Goal: Obtain resource: Obtain resource

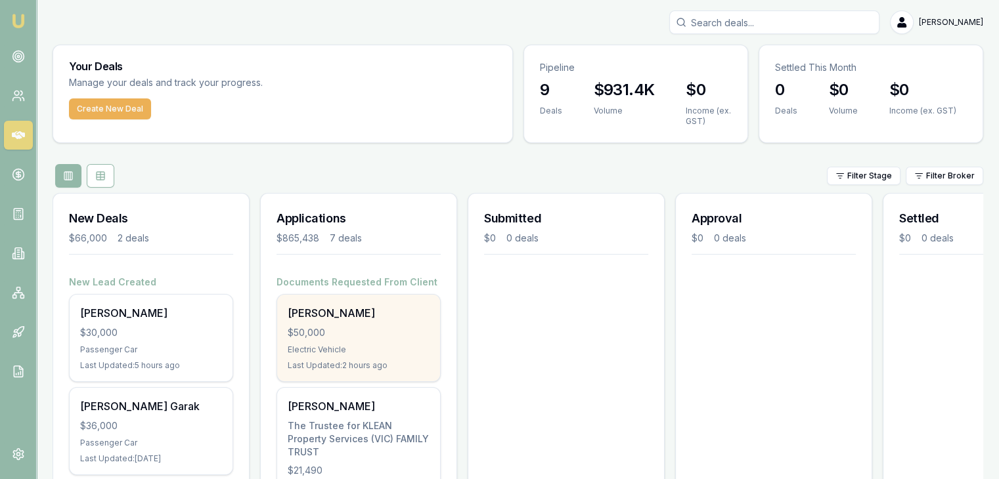
click at [341, 347] on div "Electric Vehicle" at bounding box center [359, 350] width 142 height 11
click at [315, 342] on div "Vivian Dabre $50,000 Electric Vehicle Last Updated: 3 hours ago" at bounding box center [358, 338] width 163 height 87
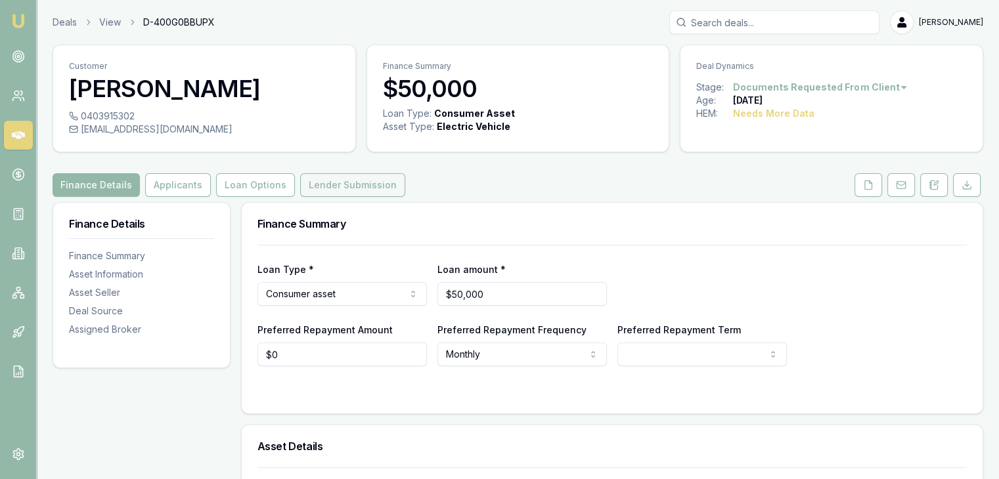
click at [343, 191] on button "Lender Submission" at bounding box center [352, 185] width 105 height 24
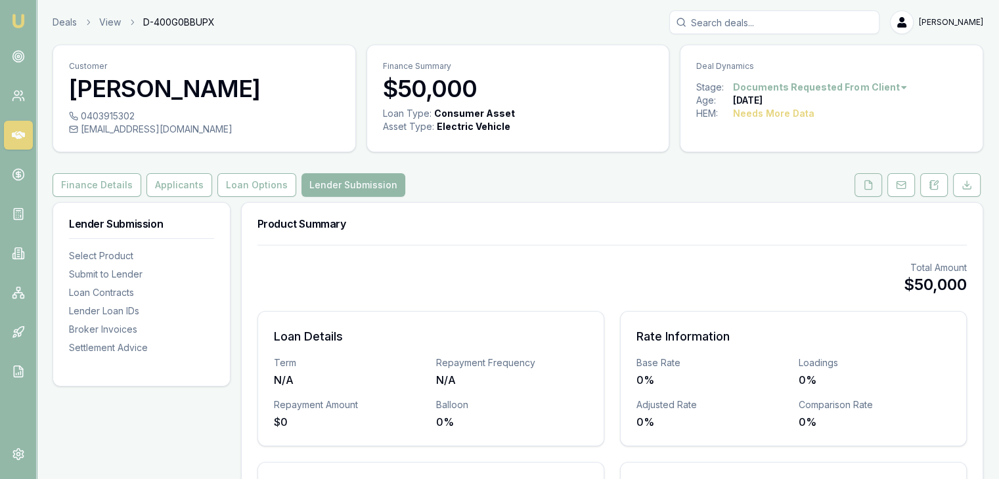
click at [867, 185] on icon at bounding box center [868, 185] width 11 height 11
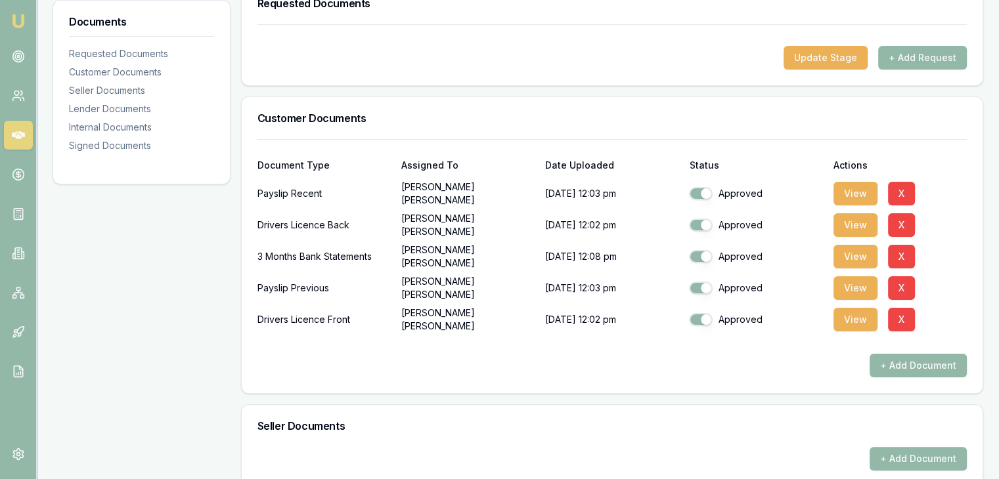
scroll to position [222, 0]
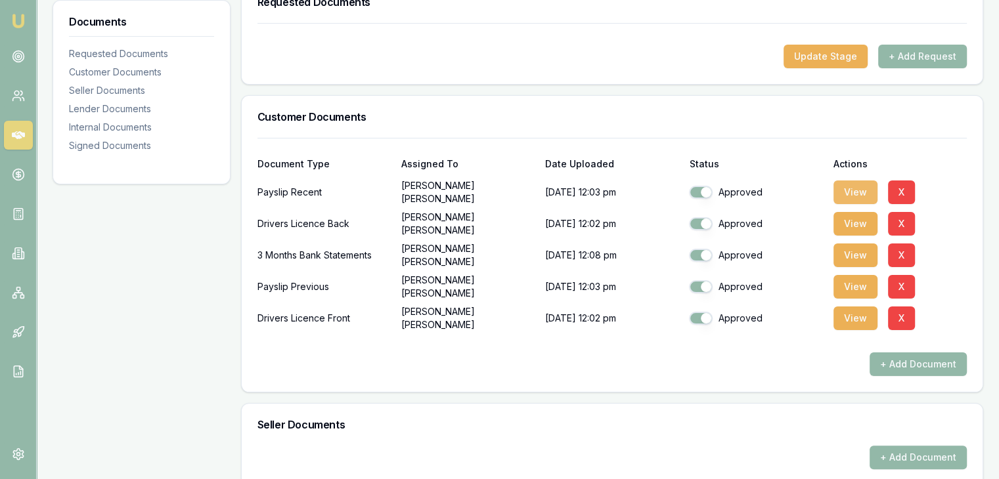
click at [845, 194] on button "View" at bounding box center [855, 193] width 44 height 24
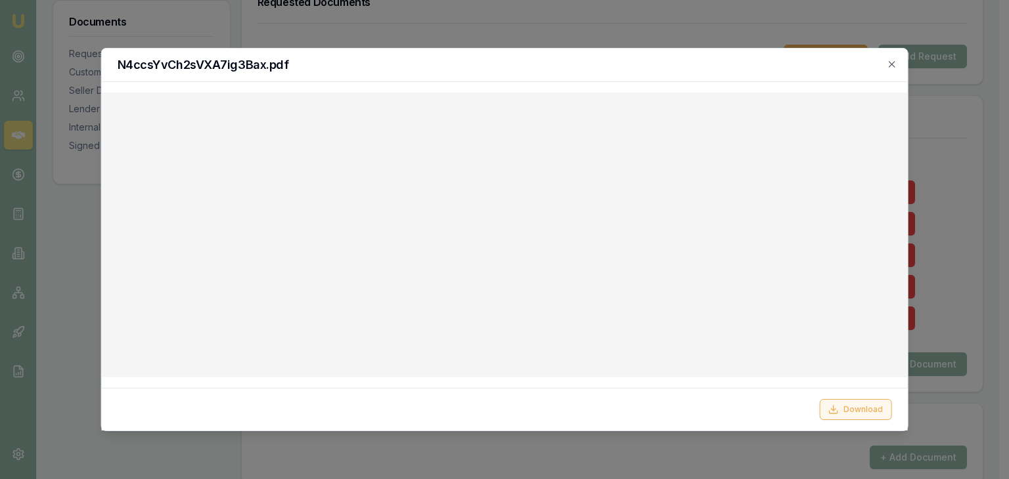
click at [831, 408] on icon at bounding box center [832, 409] width 11 height 11
click at [888, 64] on icon "button" at bounding box center [891, 64] width 11 height 11
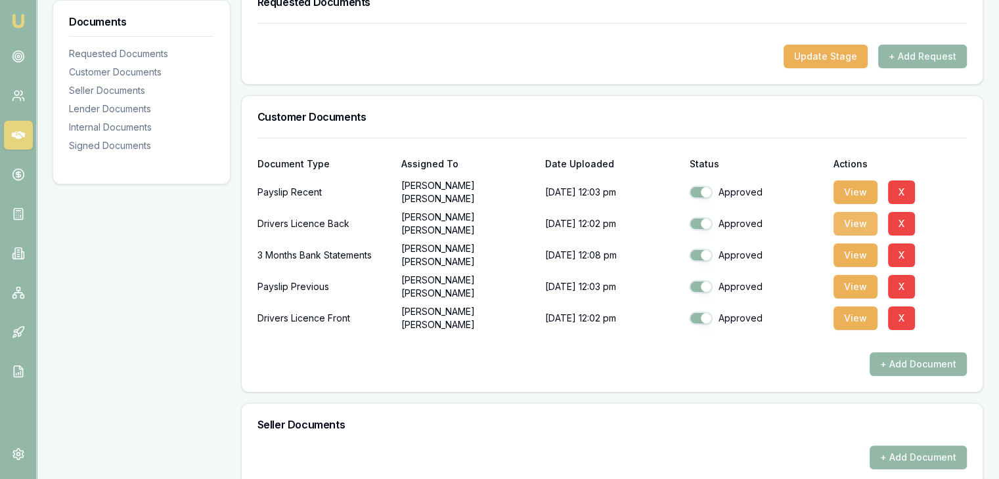
click at [846, 225] on button "View" at bounding box center [855, 224] width 44 height 24
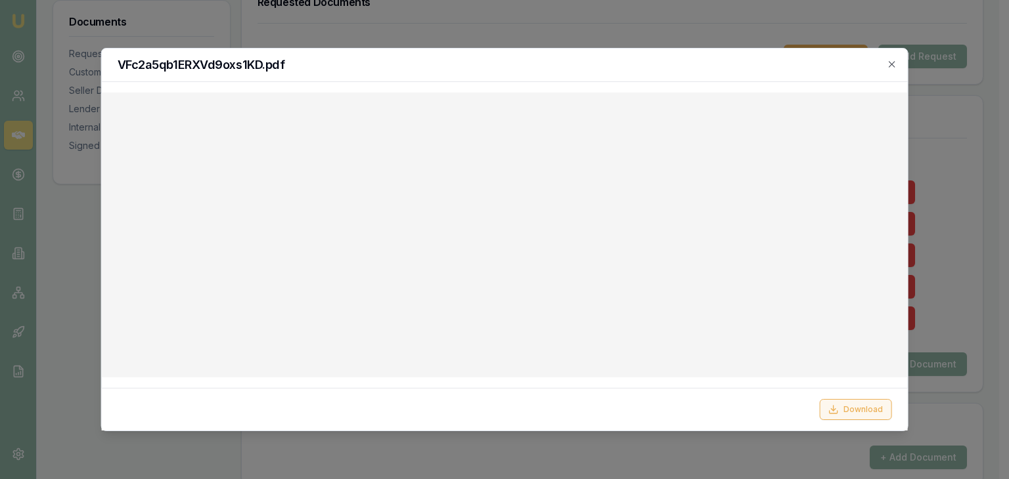
click at [834, 416] on button "Download" at bounding box center [855, 409] width 72 height 21
click at [679, 56] on div "VFc2a5qb1ERXVd9oxs1KD.pdf" at bounding box center [505, 65] width 806 height 33
click at [890, 63] on icon "button" at bounding box center [891, 64] width 6 height 6
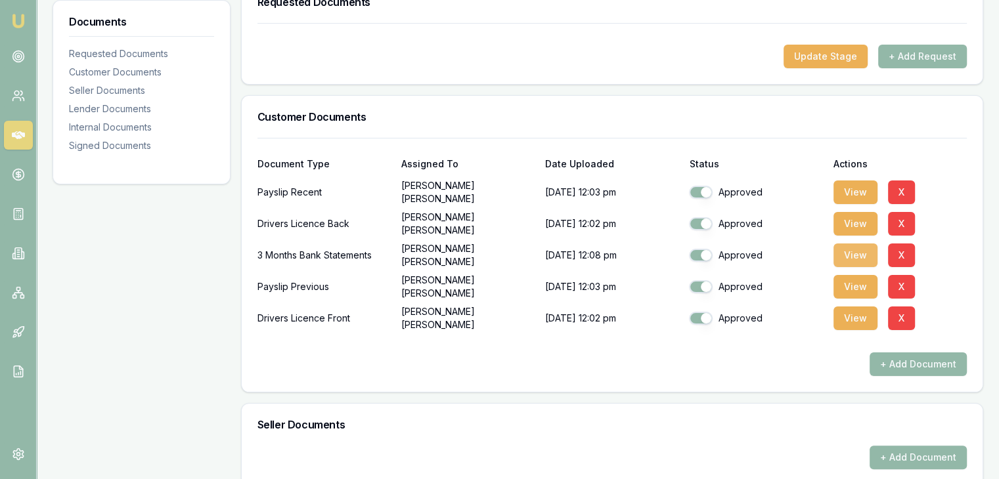
click at [848, 255] on button "View" at bounding box center [855, 256] width 44 height 24
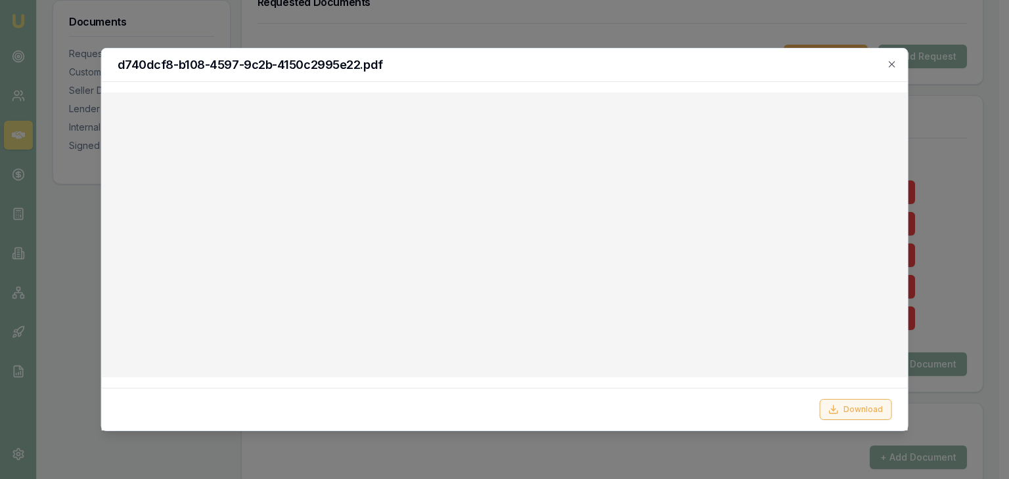
click at [838, 409] on icon at bounding box center [832, 409] width 11 height 11
click at [888, 64] on icon "button" at bounding box center [891, 64] width 11 height 11
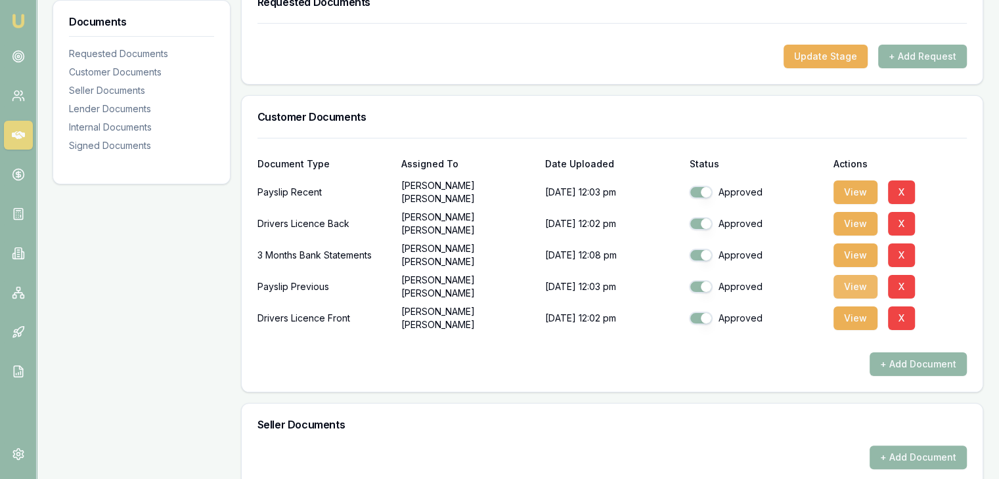
click at [854, 287] on button "View" at bounding box center [855, 287] width 44 height 24
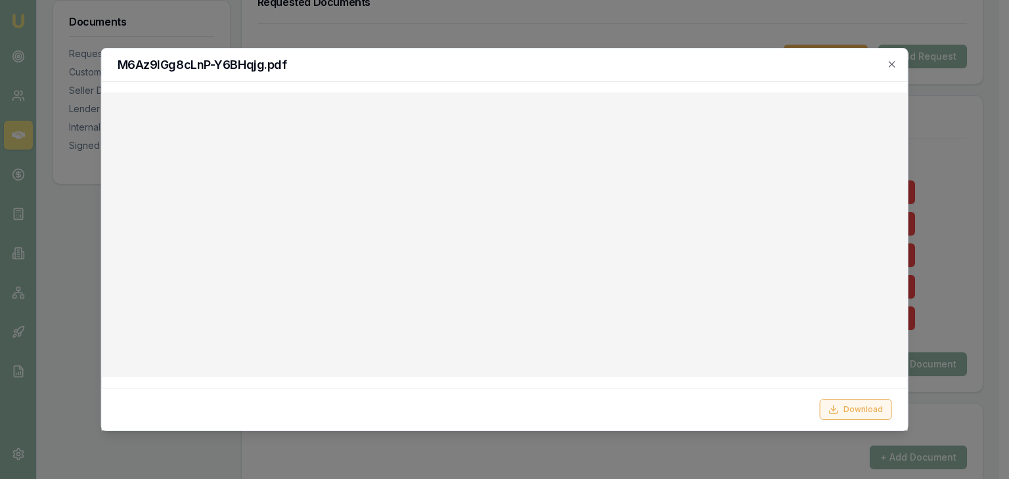
click at [832, 408] on icon at bounding box center [832, 409] width 11 height 11
click at [621, 59] on h2 "M6Az9IGg8cLnP-Y6BHqjg.pdf" at bounding box center [505, 65] width 774 height 12
click at [891, 64] on icon "button" at bounding box center [891, 64] width 6 height 6
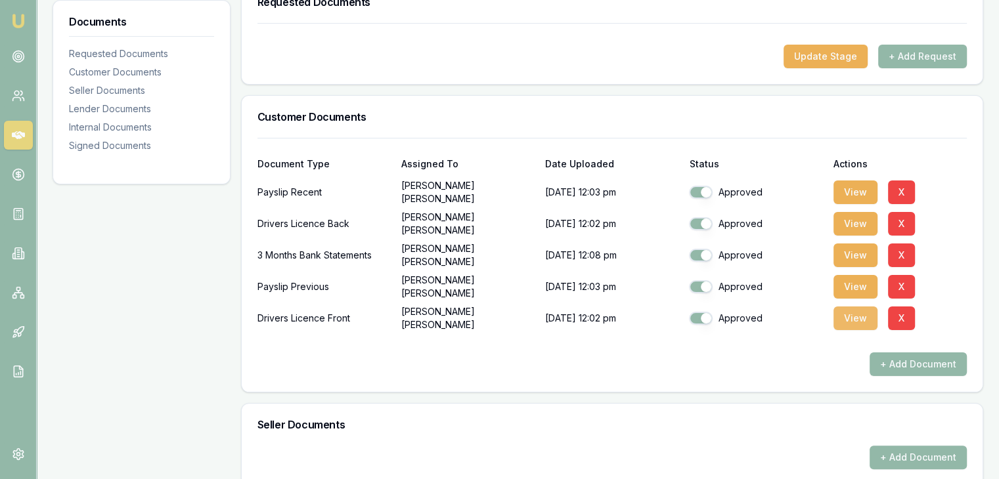
click at [846, 319] on button "View" at bounding box center [855, 319] width 44 height 24
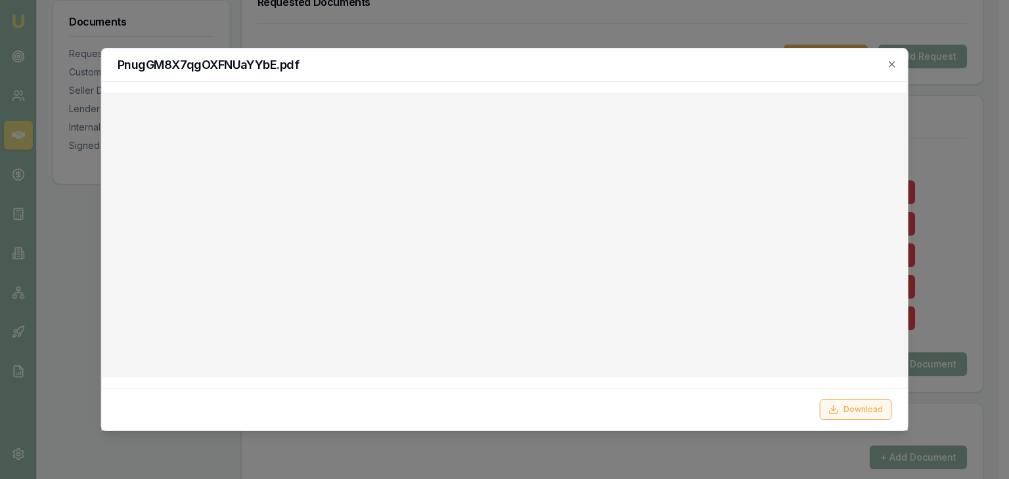
click at [841, 404] on button "Download" at bounding box center [855, 409] width 72 height 21
click at [890, 63] on icon "button" at bounding box center [891, 64] width 6 height 6
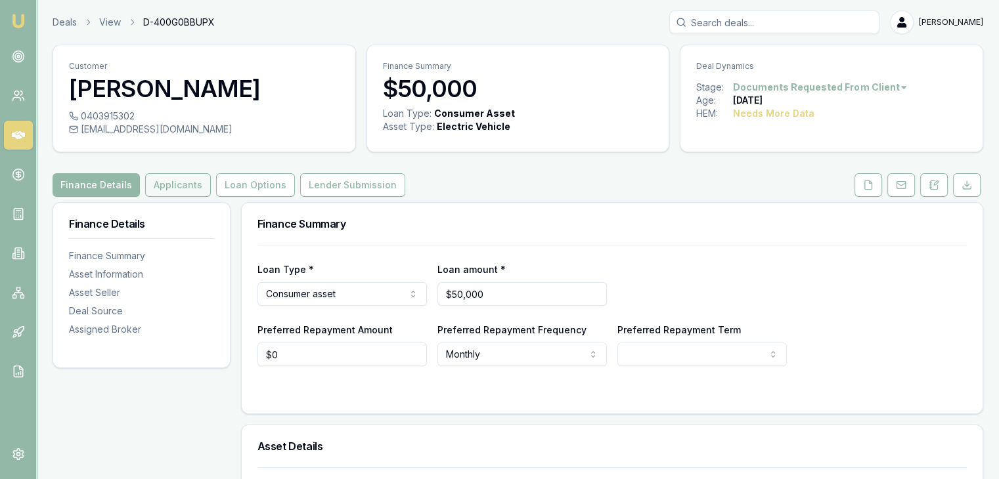
click at [181, 188] on button "Applicants" at bounding box center [178, 185] width 66 height 24
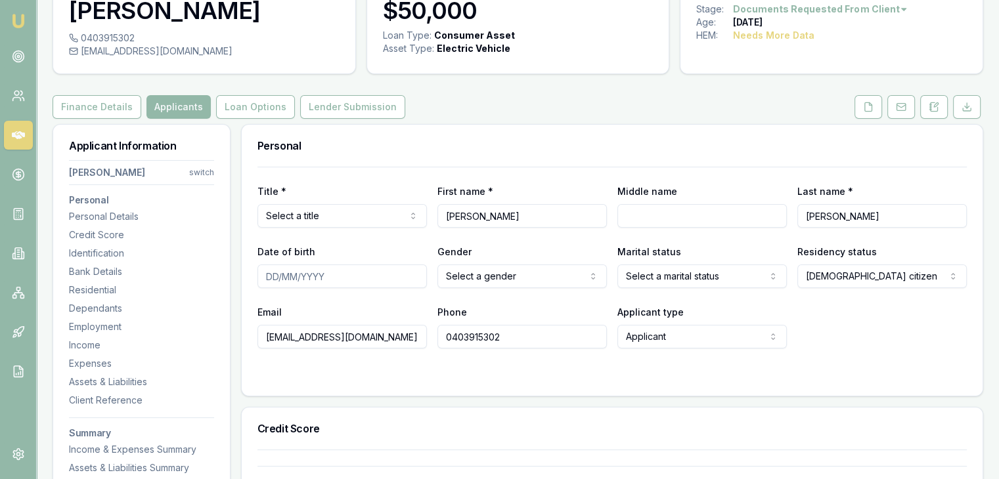
scroll to position [79, 0]
drag, startPoint x: 265, startPoint y: 335, endPoint x: 402, endPoint y: 340, distance: 136.7
click at [402, 340] on input "[EMAIL_ADDRESS][DOMAIN_NAME]" at bounding box center [341, 336] width 169 height 24
click at [486, 349] on form "Title * Select a title Mr Mrs Miss Ms Dr Prof First name * Vivian Middle name L…" at bounding box center [611, 272] width 709 height 213
